Goal: Book appointment/travel/reservation

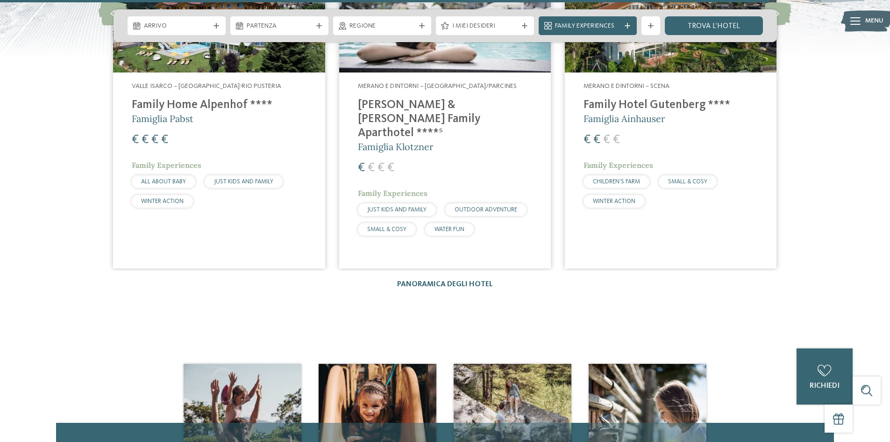
scroll to position [2197, 0]
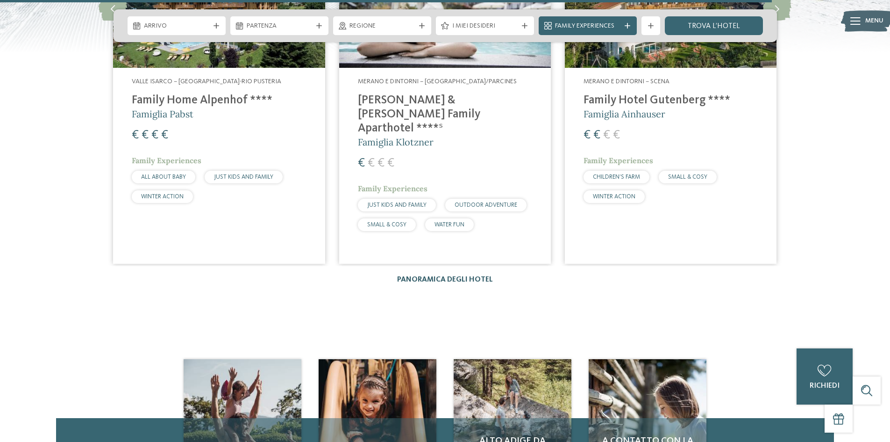
click at [438, 276] on link "Panoramica degli hotel" at bounding box center [445, 279] width 96 height 7
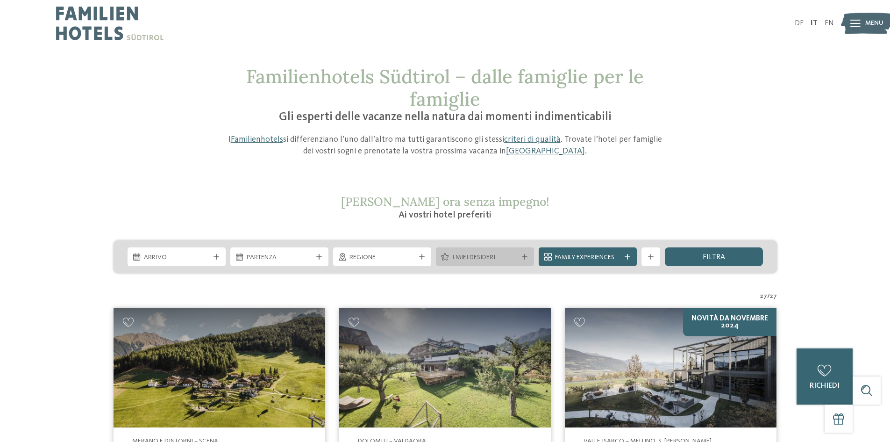
click at [501, 255] on span "I miei desideri" at bounding box center [484, 257] width 65 height 9
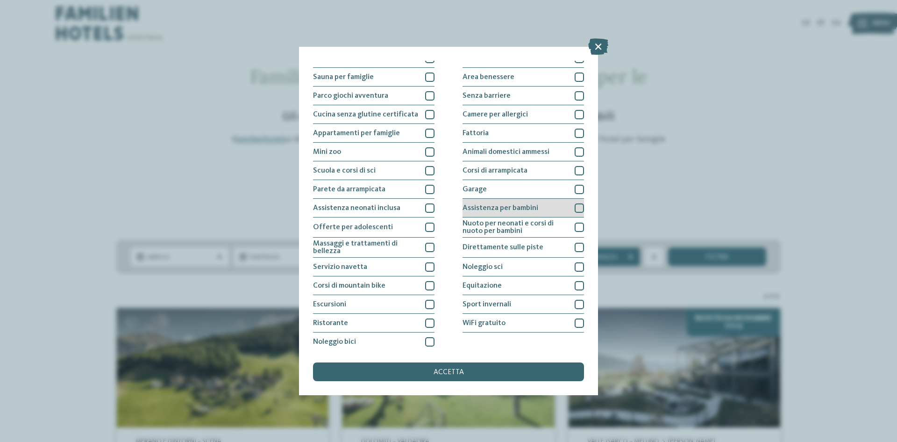
scroll to position [50, 0]
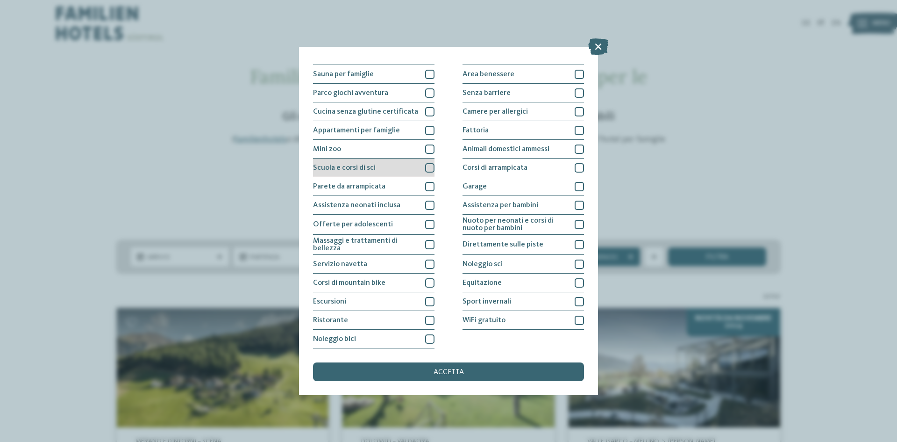
click at [429, 167] on div at bounding box center [429, 167] width 9 height 9
click at [575, 243] on div at bounding box center [579, 244] width 9 height 9
click at [488, 372] on div "accetta" at bounding box center [448, 371] width 271 height 19
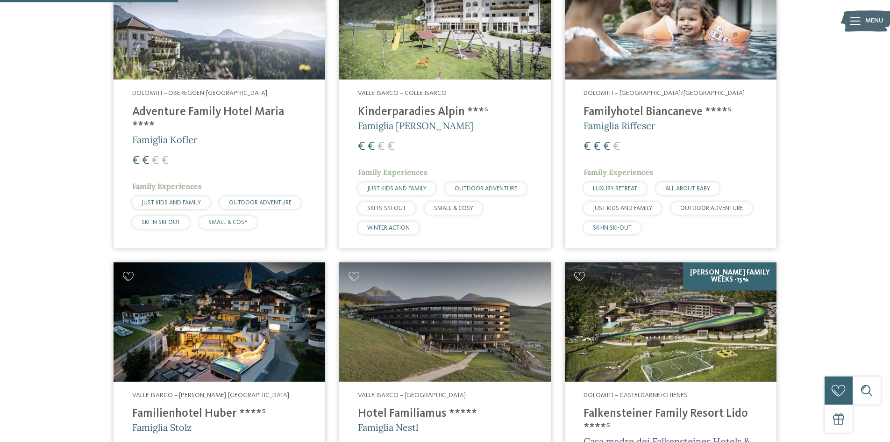
scroll to position [307, 0]
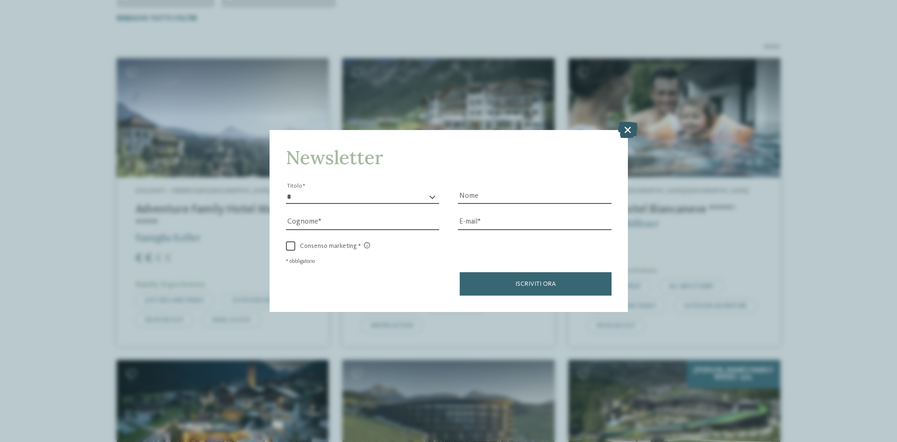
click at [631, 129] on icon at bounding box center [628, 130] width 20 height 16
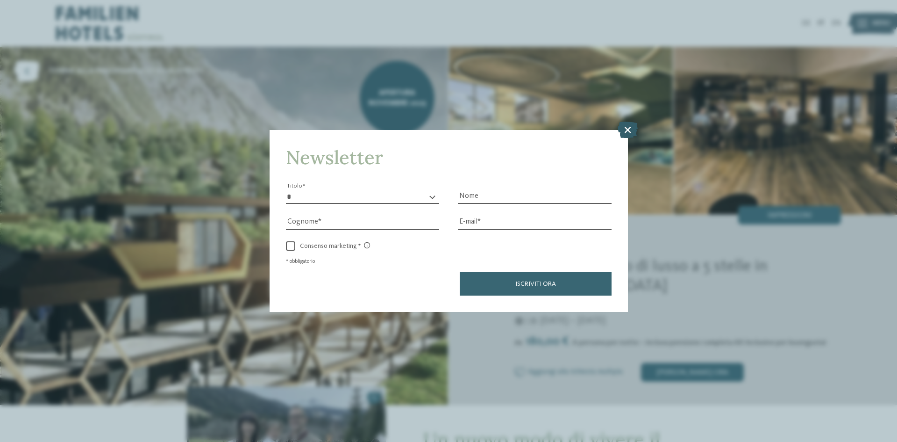
click at [629, 125] on icon at bounding box center [628, 130] width 20 height 16
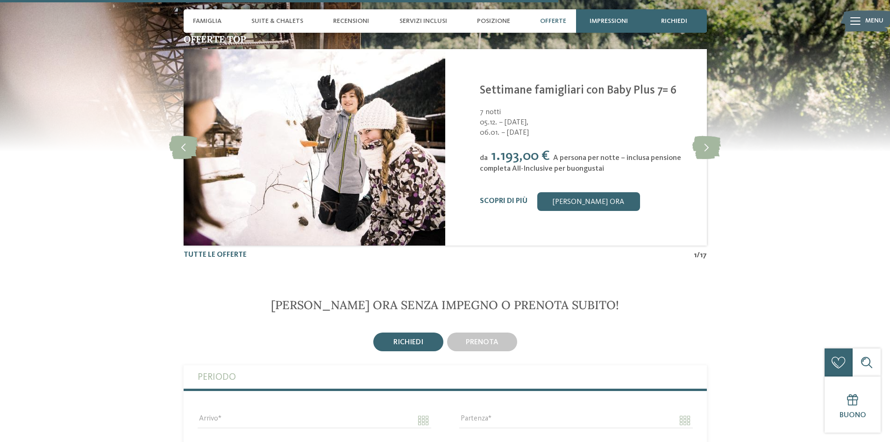
scroll to position [1823, 0]
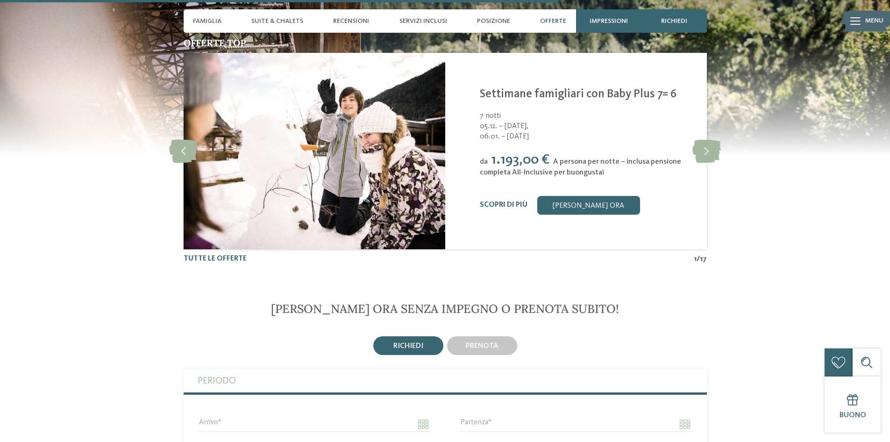
click at [552, 19] on span "Offerte" at bounding box center [553, 21] width 26 height 8
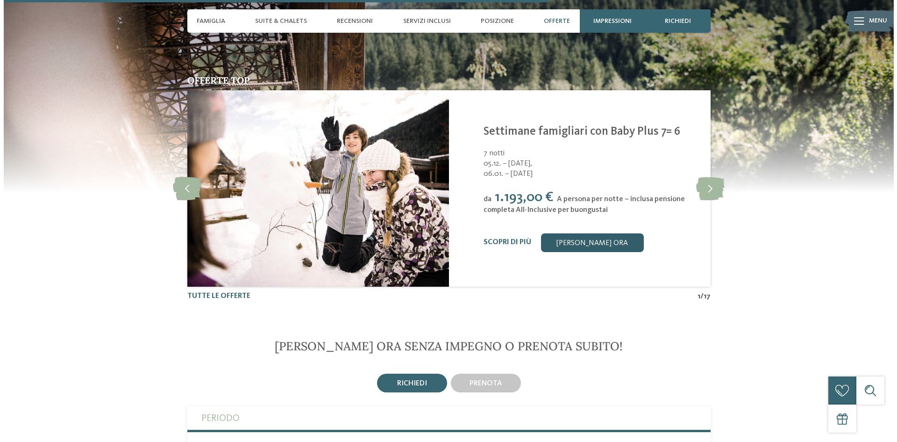
scroll to position [1786, 0]
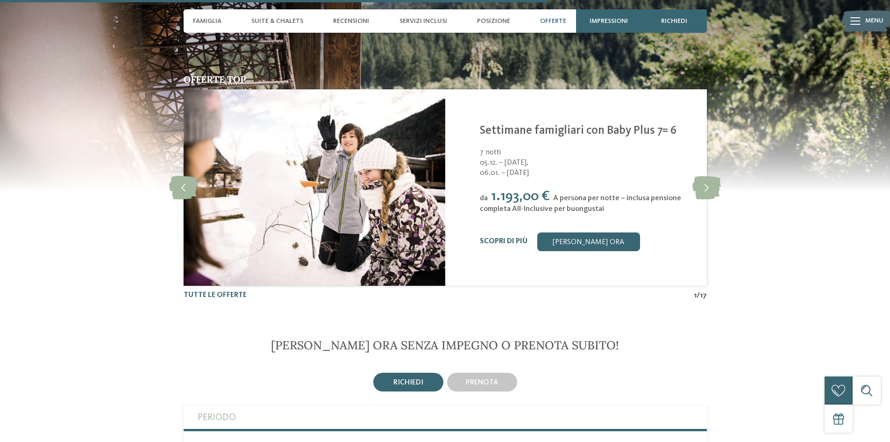
click at [493, 239] on link "Scopri di più" at bounding box center [504, 240] width 48 height 7
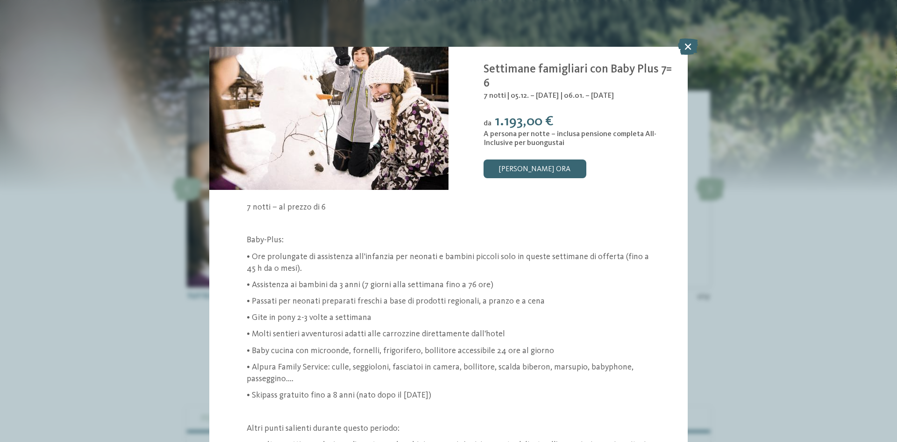
scroll to position [47, 0]
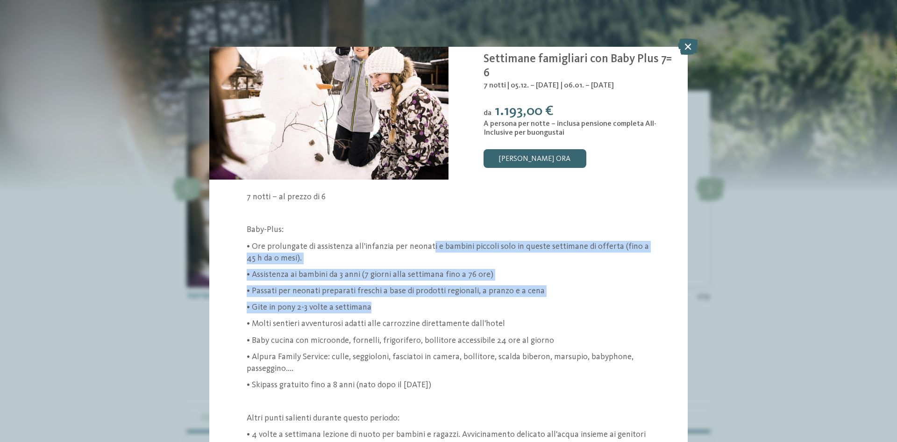
drag, startPoint x: 437, startPoint y: 247, endPoint x: 626, endPoint y: 310, distance: 199.1
click at [627, 310] on div "7 notti – al prezzo di 6 Baby-Plus: • Ore prolungate di assistenza all'infanzia…" at bounding box center [449, 386] width 404 height 390
drag, startPoint x: 341, startPoint y: 319, endPoint x: 594, endPoint y: 385, distance: 261.3
click at [594, 385] on div "7 notti – al prezzo di 6 Baby-Plus: • Ore prolungate di assistenza all'infanzia…" at bounding box center [449, 386] width 404 height 390
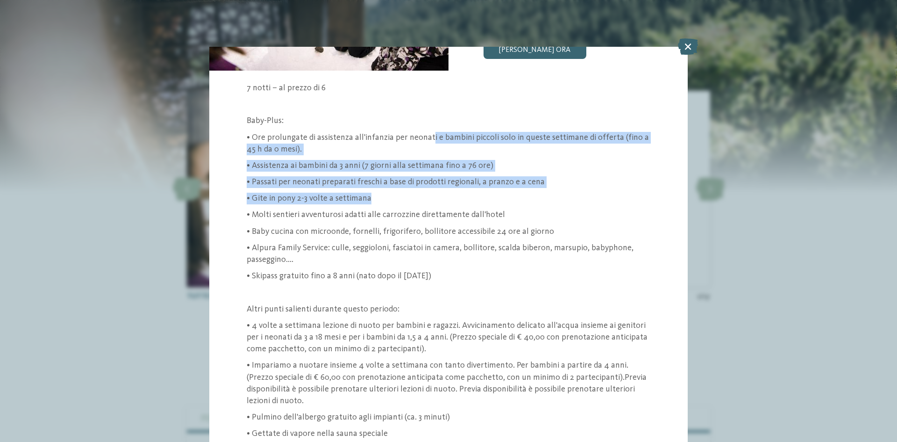
scroll to position [187, 0]
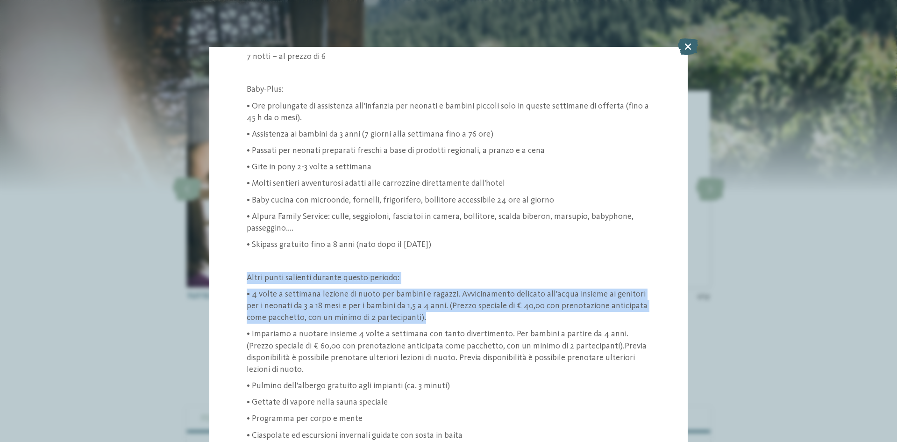
drag, startPoint x: 259, startPoint y: 277, endPoint x: 444, endPoint y: 317, distance: 188.9
click at [444, 317] on div "7 notti – al prezzo di 6 Baby-Plus: • Ore prolungate di assistenza all'infanzia…" at bounding box center [449, 246] width 404 height 390
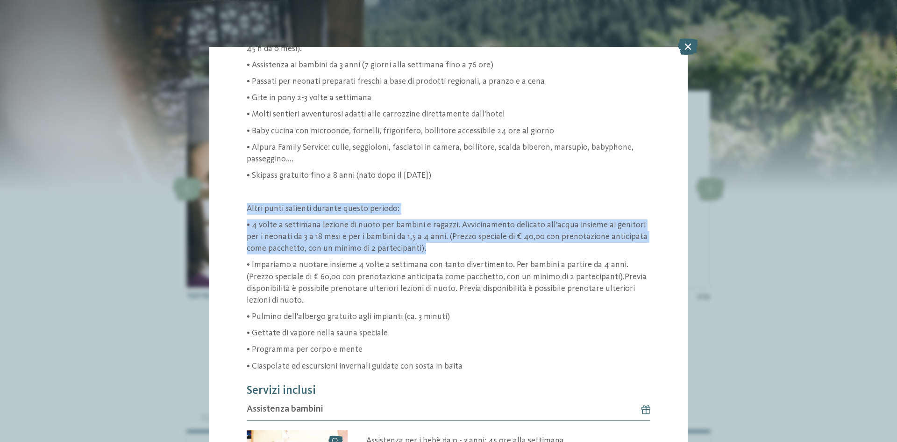
scroll to position [280, 0]
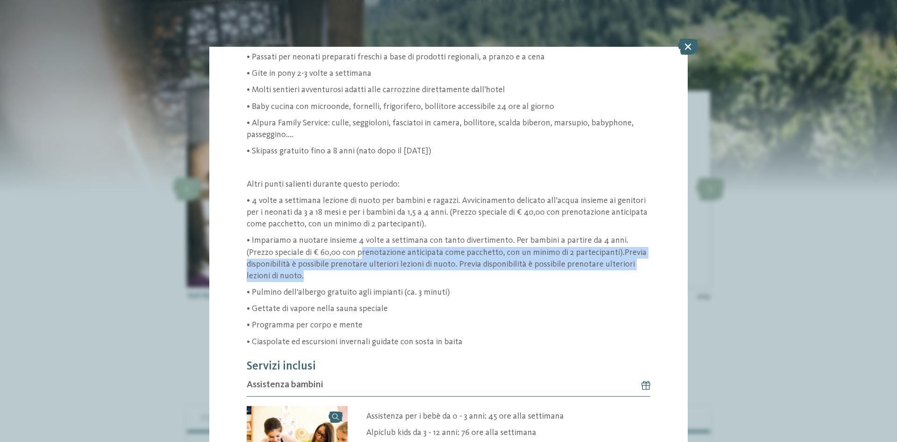
drag, startPoint x: 336, startPoint y: 249, endPoint x: 628, endPoint y: 279, distance: 293.3
click at [628, 279] on p "• Impariamo a nuotare insieme 4 volte a settimana con tanto divertimento. Per b…" at bounding box center [449, 258] width 404 height 47
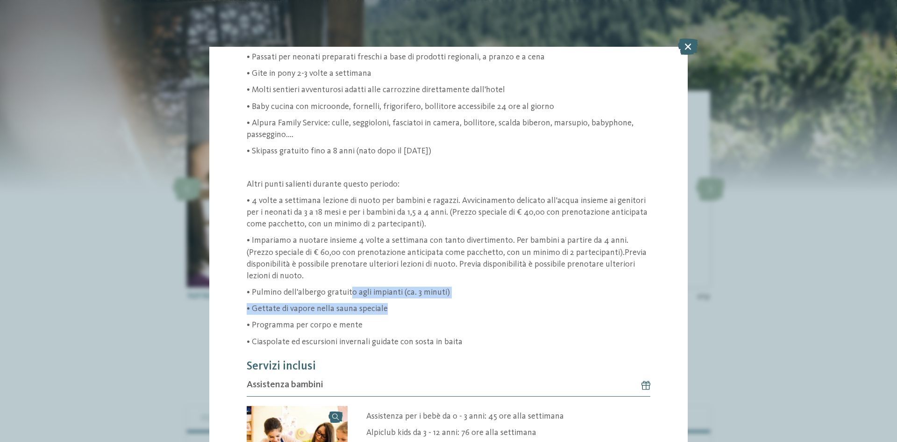
drag, startPoint x: 349, startPoint y: 287, endPoint x: 475, endPoint y: 308, distance: 128.5
click at [475, 308] on div "7 notti – al prezzo di 6 Baby-Plus: • Ore prolungate di assistenza all'infanzia…" at bounding box center [449, 152] width 404 height 390
click at [475, 317] on div "7 notti – al prezzo di 6 Baby-Plus: • Ore prolungate di assistenza all'infanzia…" at bounding box center [449, 152] width 404 height 390
drag, startPoint x: 397, startPoint y: 308, endPoint x: 363, endPoint y: 305, distance: 34.3
click at [363, 305] on p "• Gettate di vapore nella sauna speciale" at bounding box center [449, 309] width 404 height 12
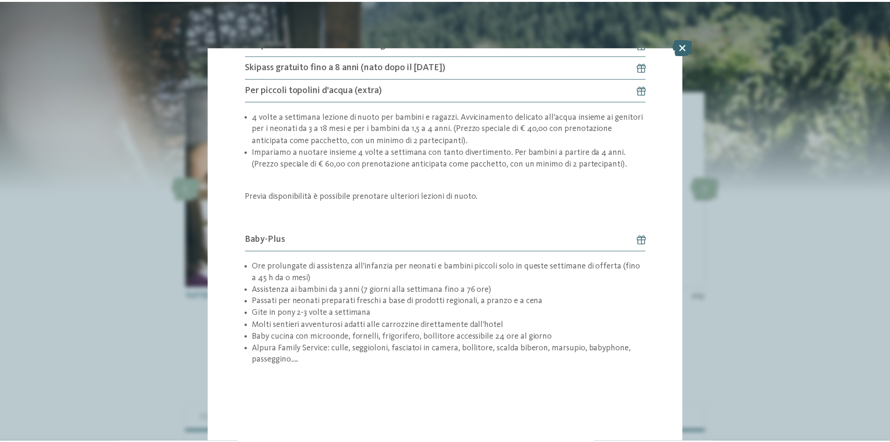
scroll to position [1455, 0]
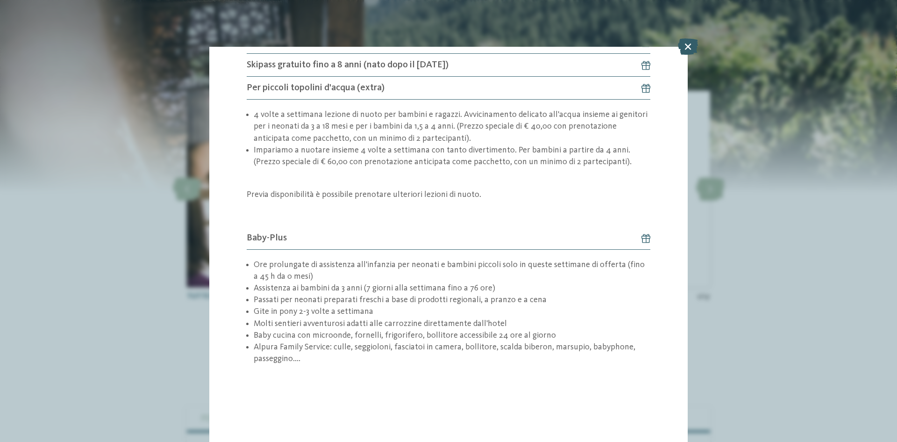
click at [688, 49] on icon at bounding box center [688, 46] width 20 height 16
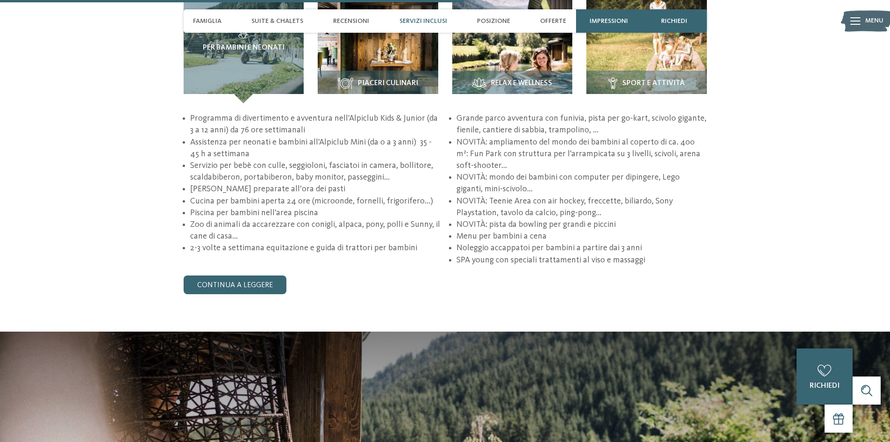
scroll to position [1412, 0]
click at [858, 21] on icon at bounding box center [856, 20] width 10 height 7
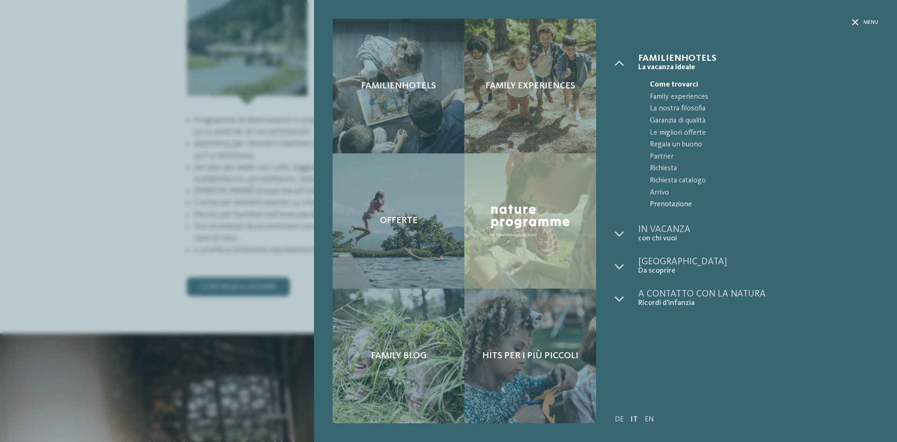
click at [668, 203] on span "Prenotazione" at bounding box center [764, 205] width 229 height 12
click at [866, 23] on span "Menu" at bounding box center [871, 23] width 15 height 8
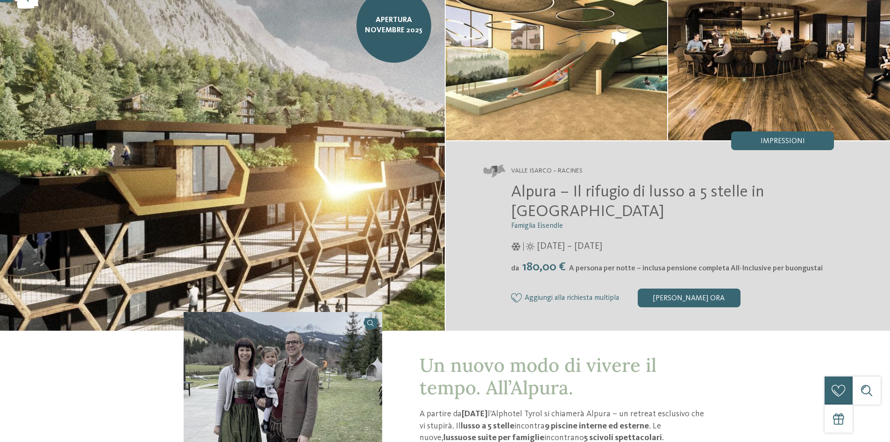
scroll to position [0, 0]
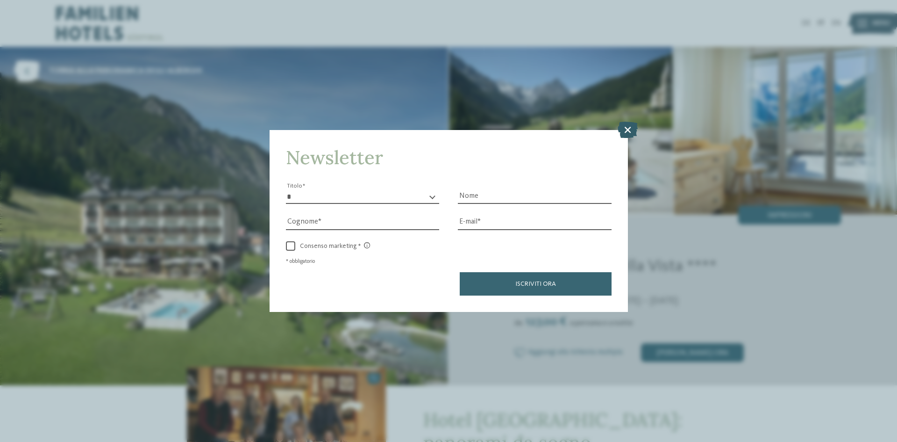
click at [629, 133] on icon at bounding box center [628, 130] width 20 height 16
